Goal: Information Seeking & Learning: Learn about a topic

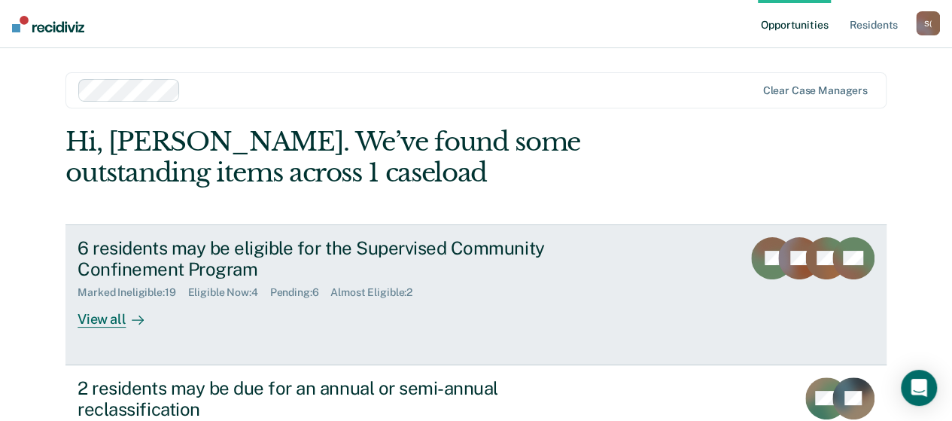
click at [119, 321] on div "View all" at bounding box center [120, 313] width 84 height 29
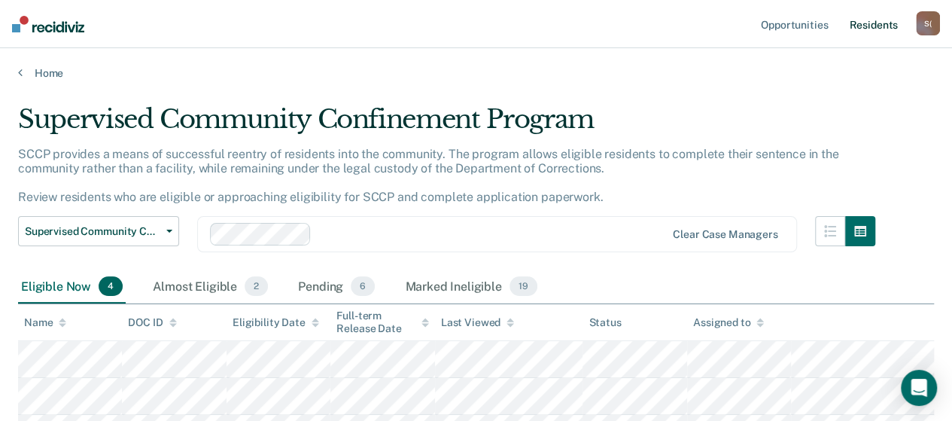
click at [861, 31] on link "Resident s" at bounding box center [873, 24] width 55 height 48
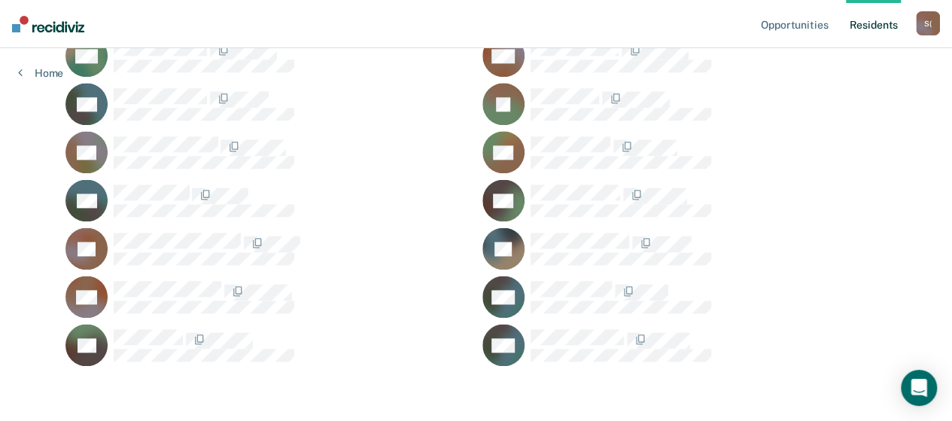
scroll to position [916, 0]
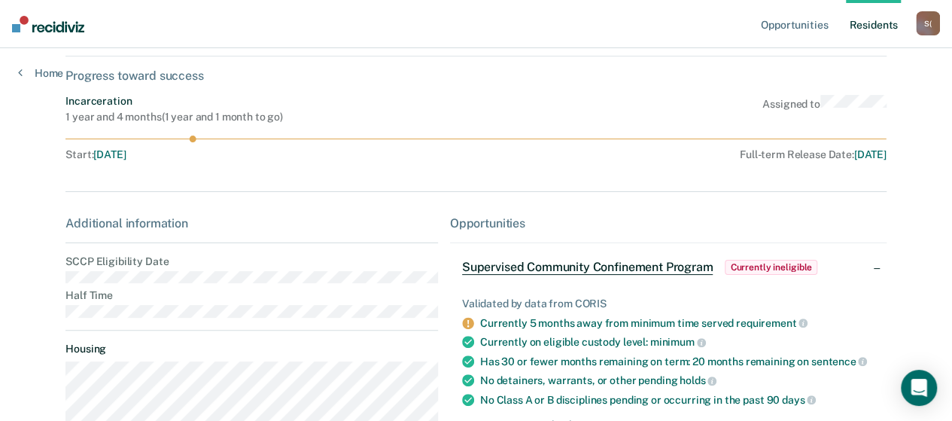
scroll to position [226, 0]
